Goal: Task Accomplishment & Management: Use online tool/utility

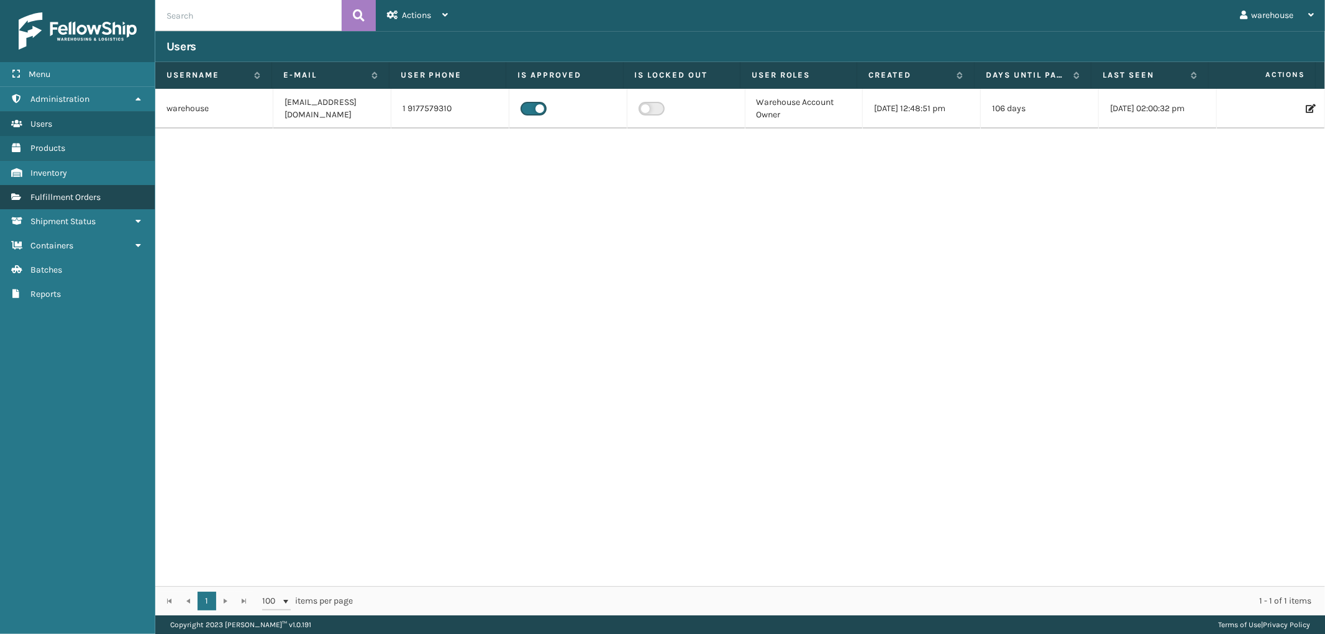
click at [84, 194] on span "Fulfillment Orders" at bounding box center [65, 197] width 70 height 11
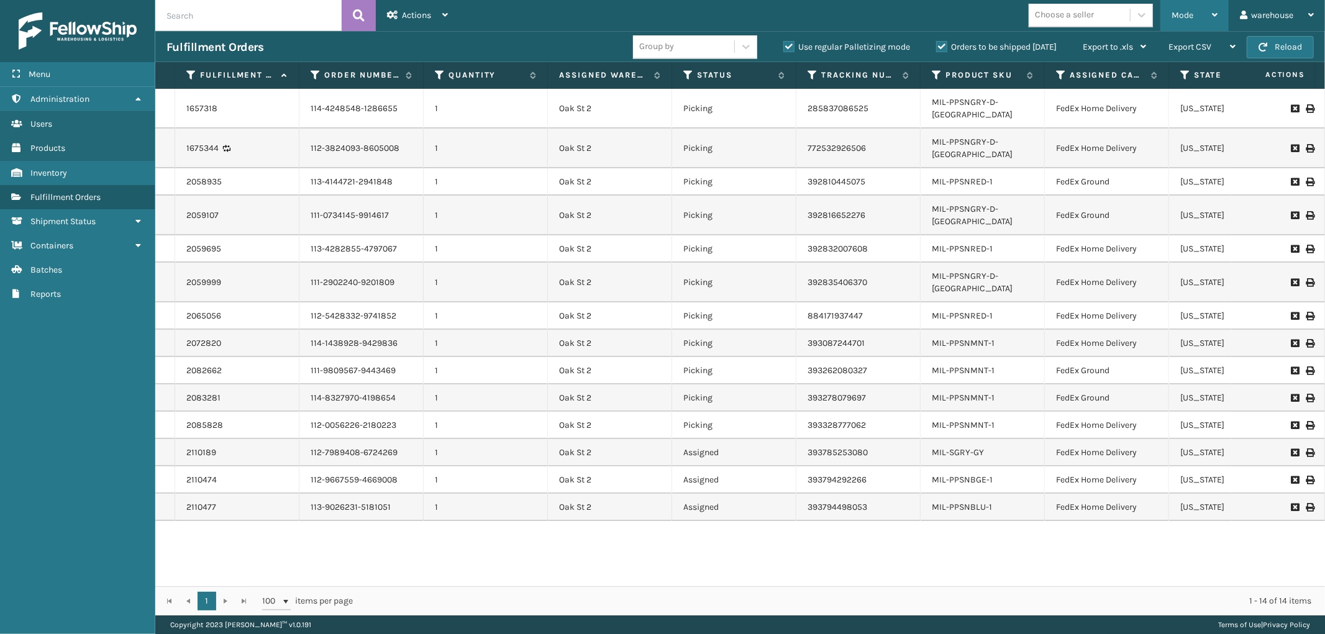
click at [1213, 11] on icon at bounding box center [1215, 15] width 6 height 9
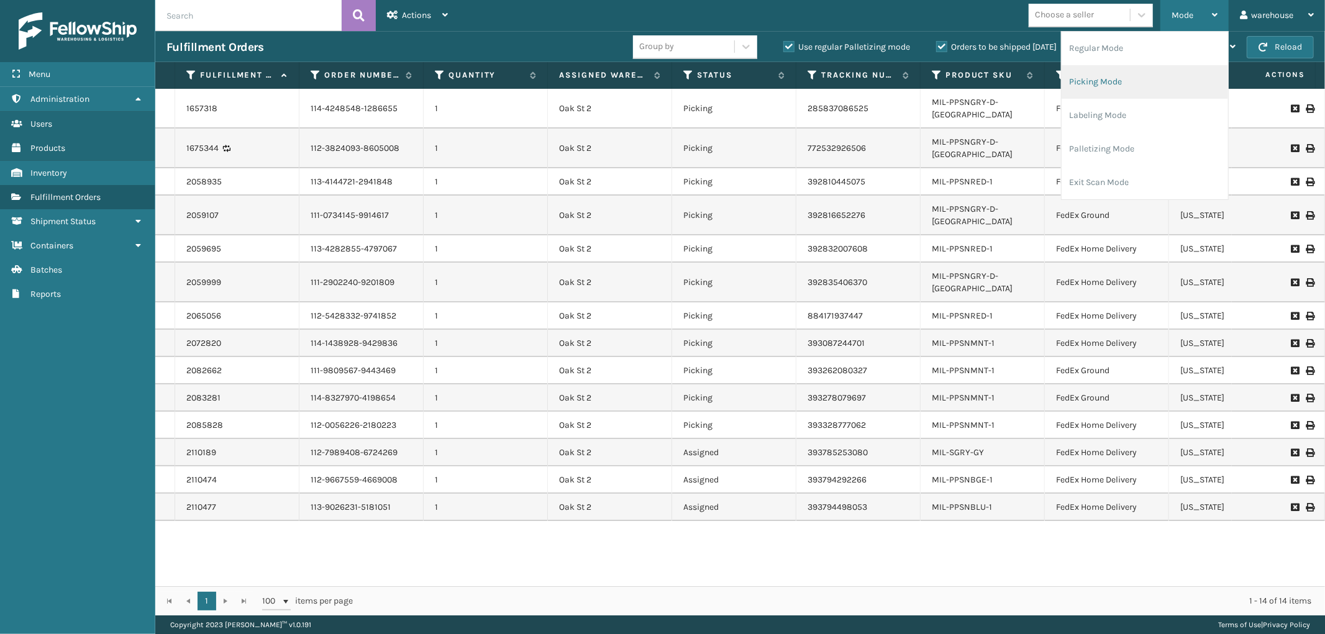
click at [1178, 91] on li "Picking Mode" at bounding box center [1144, 82] width 166 height 34
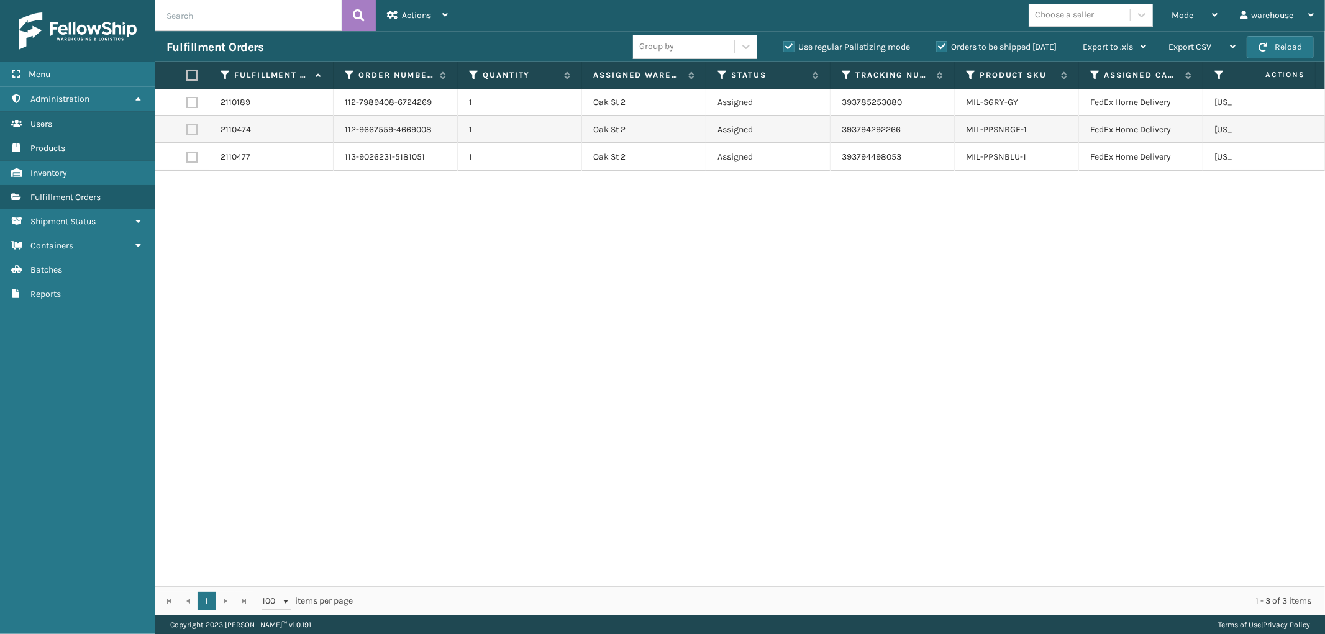
click at [193, 75] on label at bounding box center [189, 75] width 7 height 11
click at [187, 75] on input "checkbox" at bounding box center [186, 75] width 1 height 8
checkbox input "true"
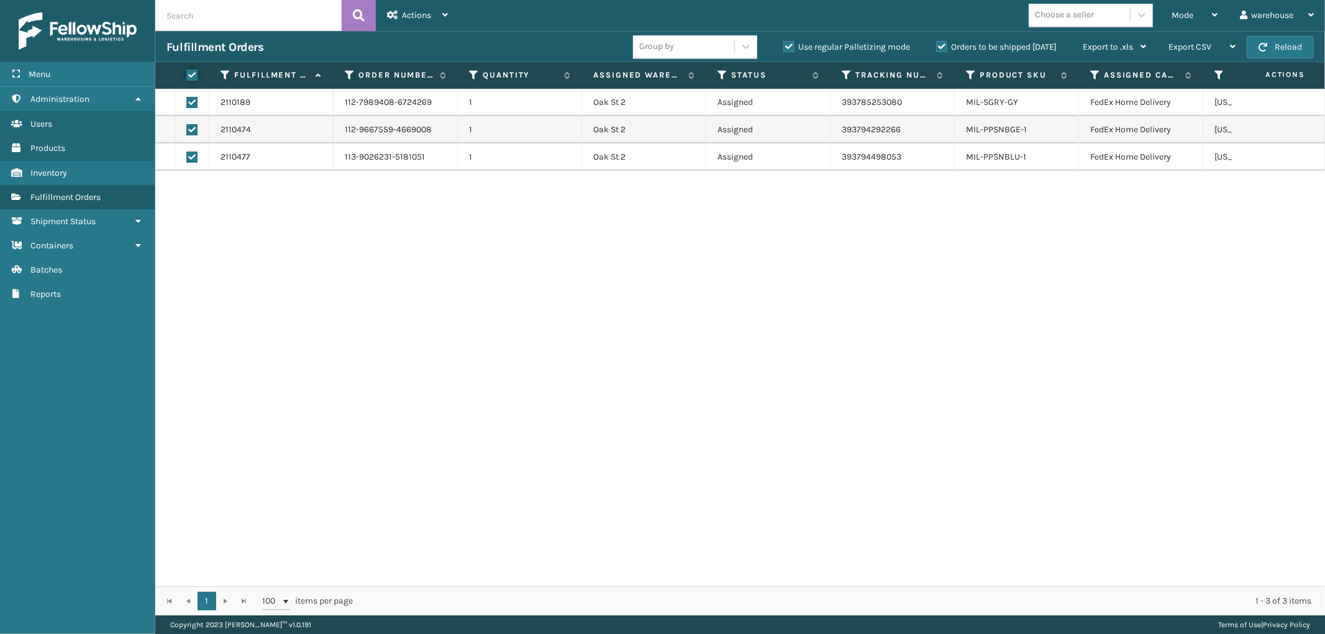
checkbox input "true"
click at [443, 12] on icon at bounding box center [445, 15] width 6 height 9
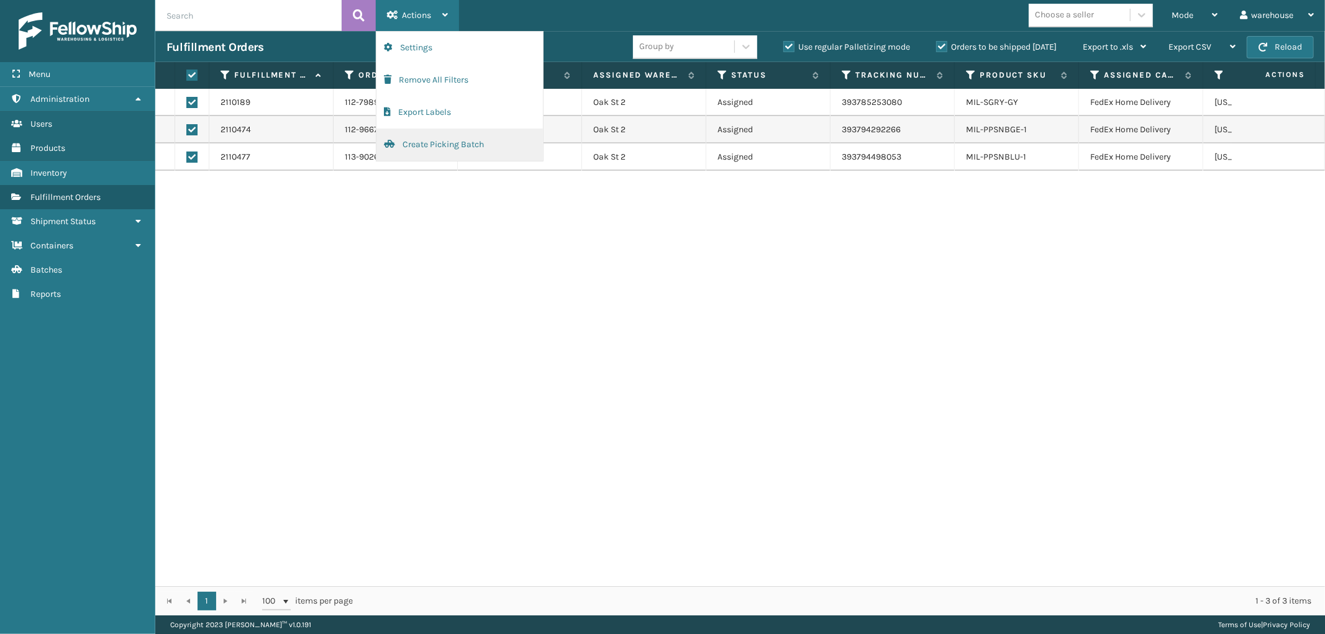
click at [463, 139] on button "Create Picking Batch" at bounding box center [459, 145] width 166 height 32
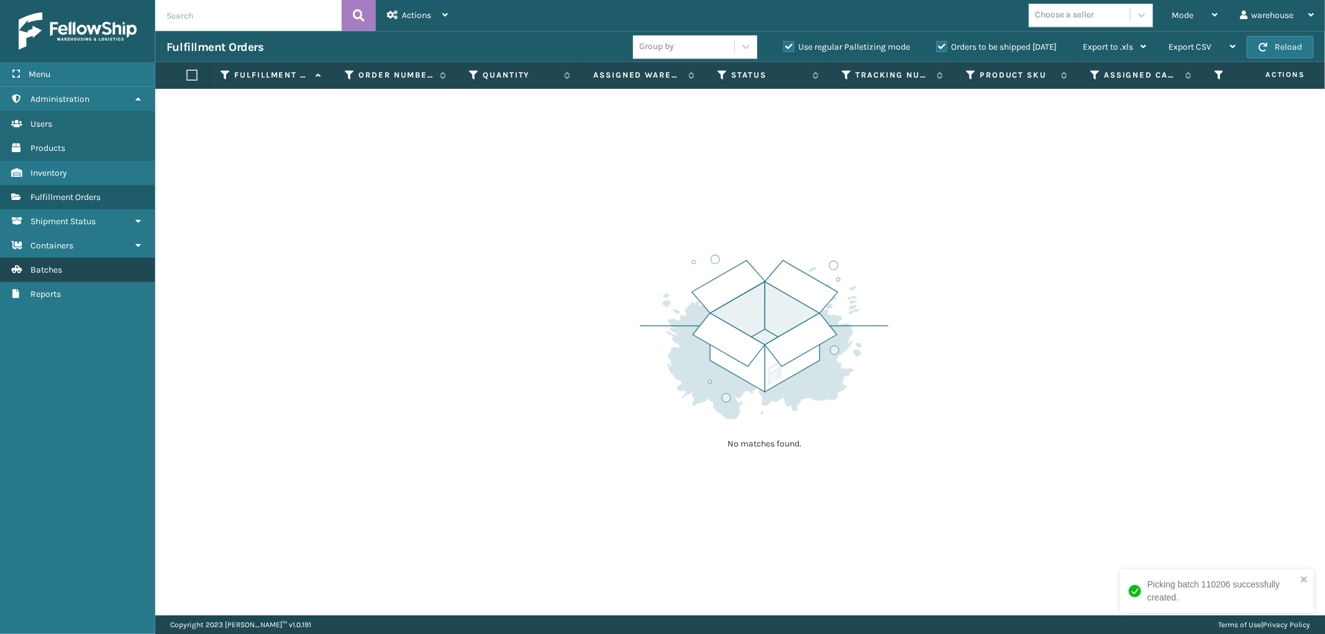
click at [48, 268] on span "Batches" at bounding box center [46, 270] width 32 height 11
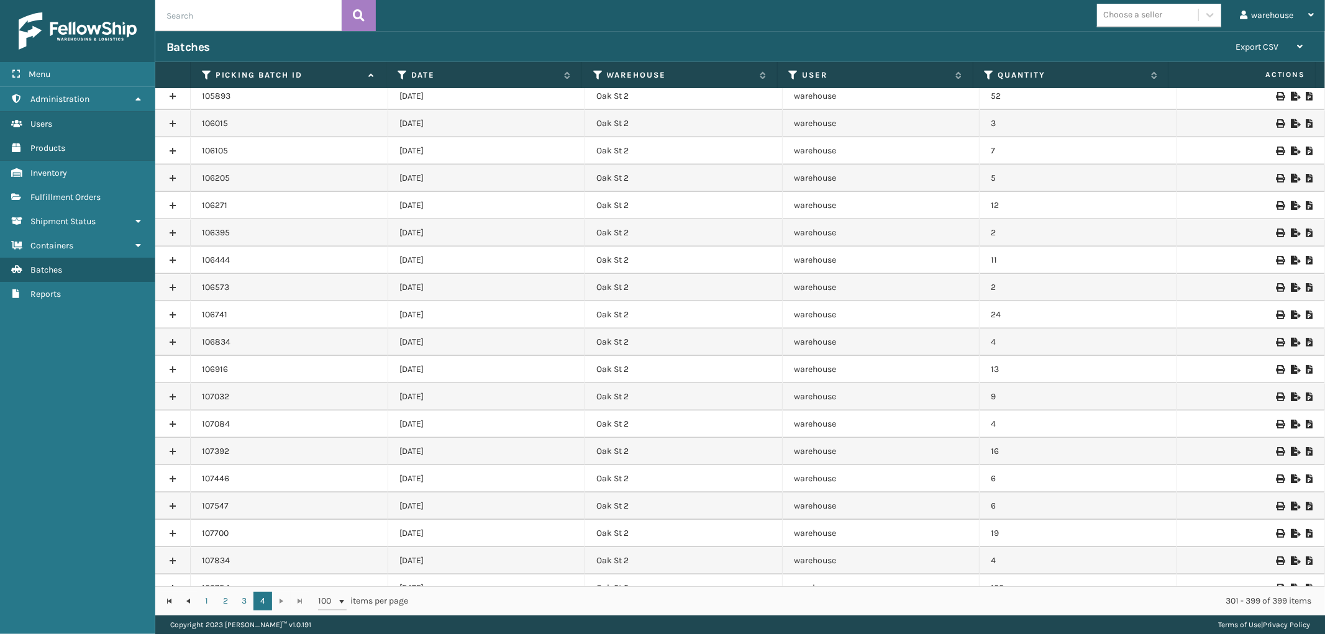
scroll to position [2206, 0]
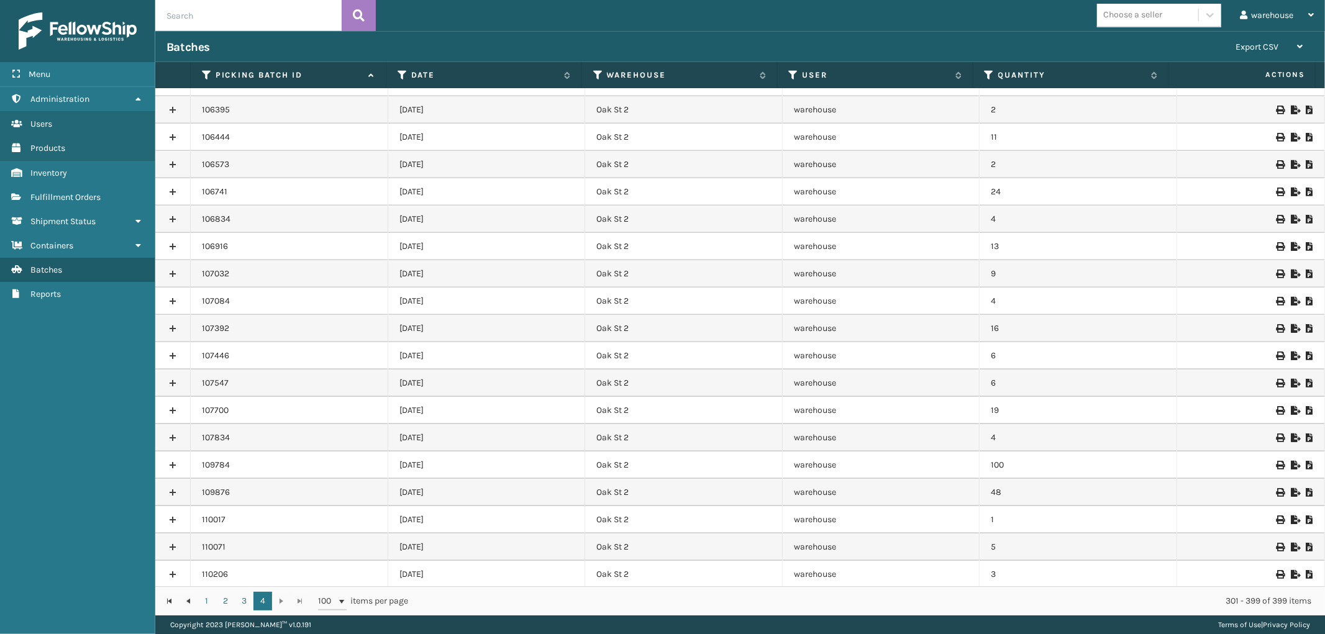
click at [1276, 570] on icon at bounding box center [1279, 574] width 7 height 9
